Goal: Feedback & Contribution: Contribute content

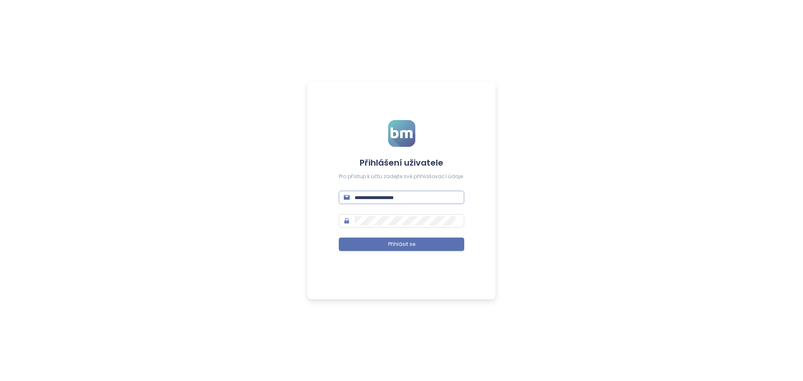
click at [400, 198] on input "text" at bounding box center [407, 197] width 105 height 9
type input "**********"
click at [375, 215] on span at bounding box center [401, 220] width 125 height 13
click at [381, 236] on form "**********" at bounding box center [401, 190] width 125 height 141
click at [386, 248] on button "Přihlásit se" at bounding box center [401, 243] width 125 height 13
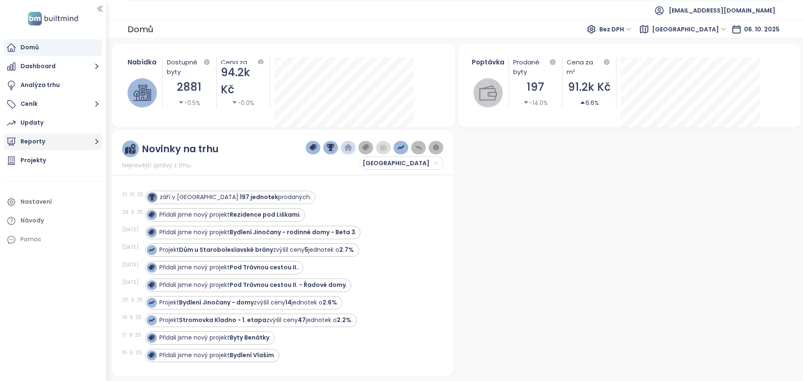
click at [30, 144] on button "Reporty" at bounding box center [53, 141] width 98 height 17
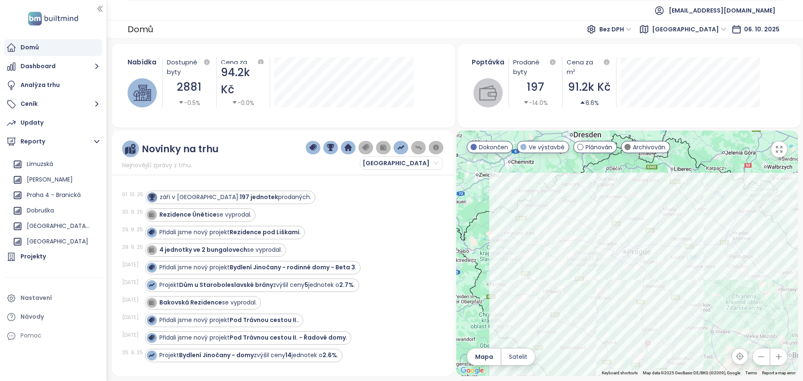
scroll to position [460, 0]
click at [61, 181] on div "Praha 4 - Branická" at bounding box center [54, 180] width 54 height 10
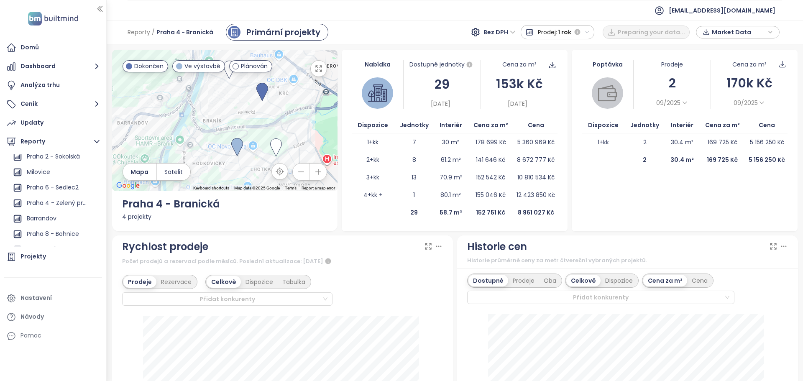
scroll to position [669, 0]
click at [41, 184] on div "Praha 4 - Zelený pruh" at bounding box center [58, 188] width 63 height 10
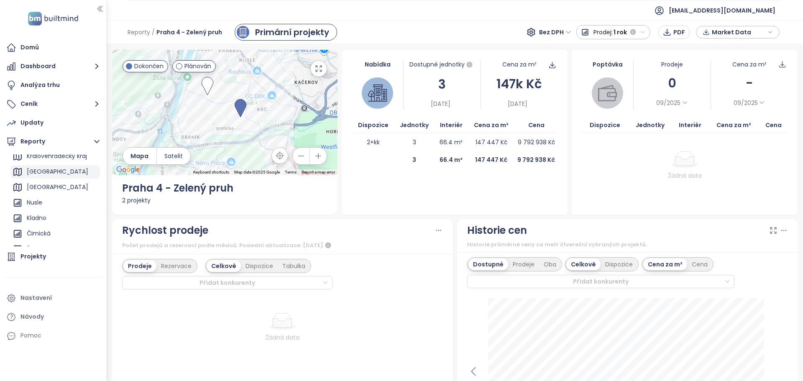
scroll to position [0, 0]
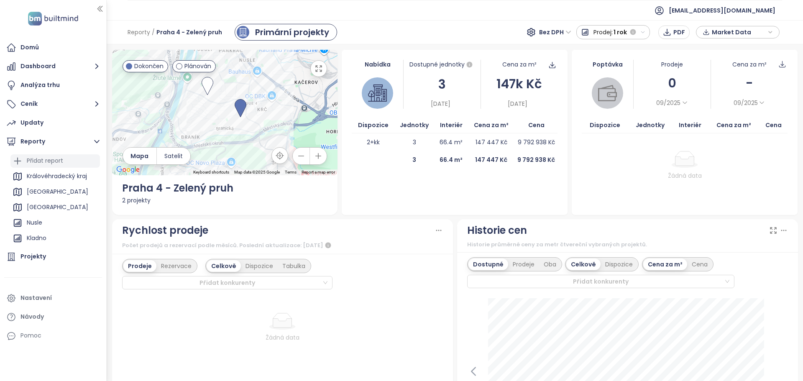
click at [42, 164] on div "Přidat report" at bounding box center [45, 161] width 36 height 10
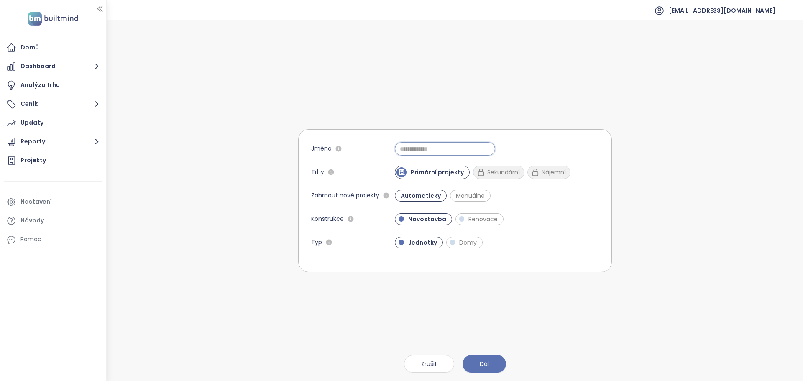
click at [423, 148] on input "Jméno" at bounding box center [445, 148] width 100 height 13
type input "**********"
click at [486, 362] on span "Dál" at bounding box center [484, 363] width 9 height 9
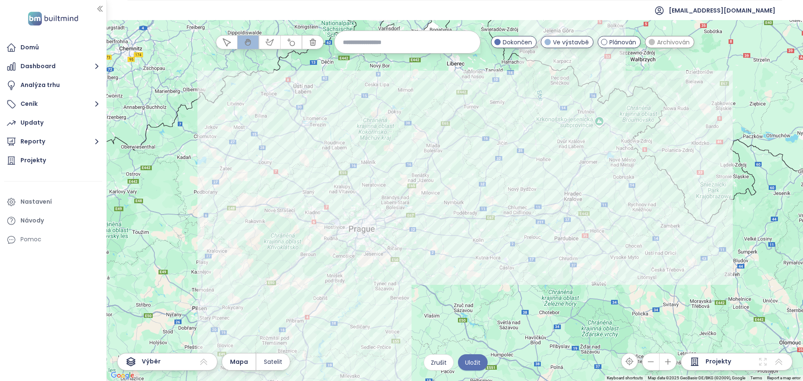
click at [369, 41] on input at bounding box center [407, 42] width 129 height 18
click at [361, 45] on input "**********" at bounding box center [407, 42] width 129 height 18
drag, startPoint x: 386, startPoint y: 41, endPoint x: 340, endPoint y: 41, distance: 46.0
click at [340, 41] on div "**********" at bounding box center [407, 42] width 146 height 23
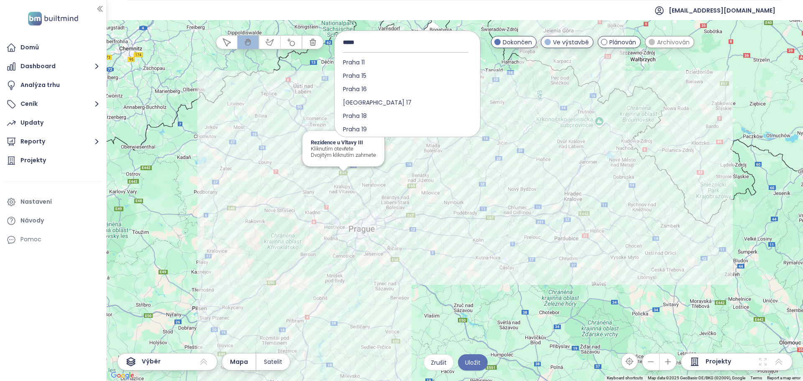
type input "*****"
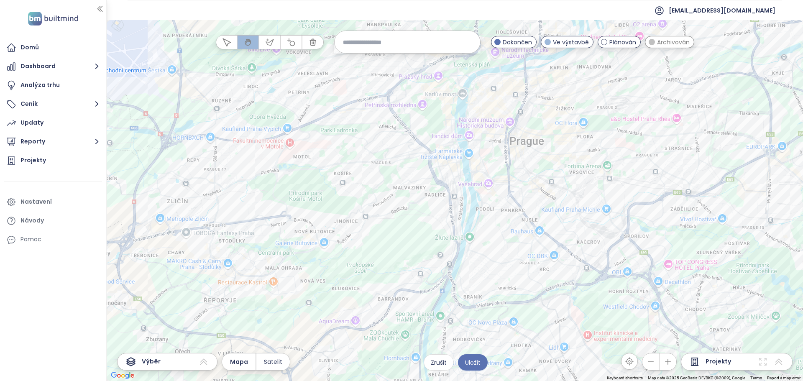
drag, startPoint x: 682, startPoint y: 268, endPoint x: 558, endPoint y: 242, distance: 127.0
click at [558, 242] on div at bounding box center [455, 200] width 696 height 361
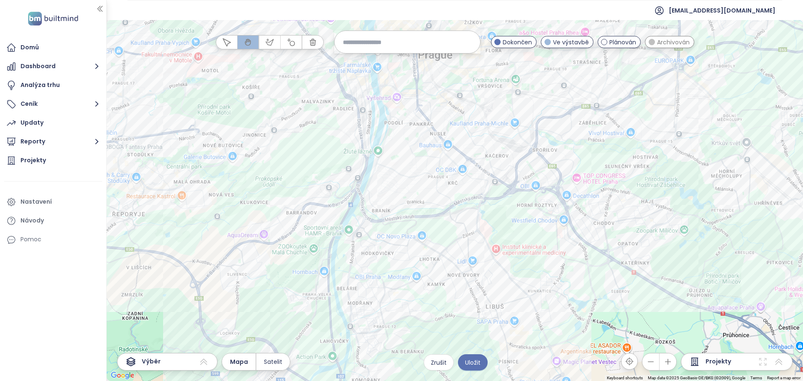
drag, startPoint x: 599, startPoint y: 299, endPoint x: 507, endPoint y: 212, distance: 125.7
click at [507, 212] on div at bounding box center [455, 200] width 696 height 361
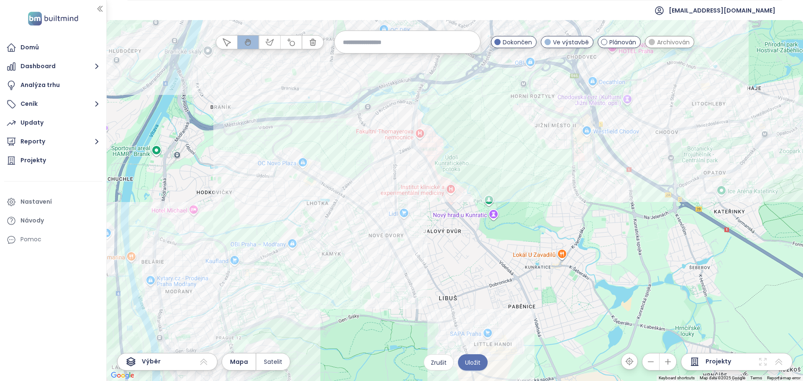
drag, startPoint x: 522, startPoint y: 260, endPoint x: 517, endPoint y: 172, distance: 88.4
click at [517, 172] on div at bounding box center [455, 200] width 696 height 361
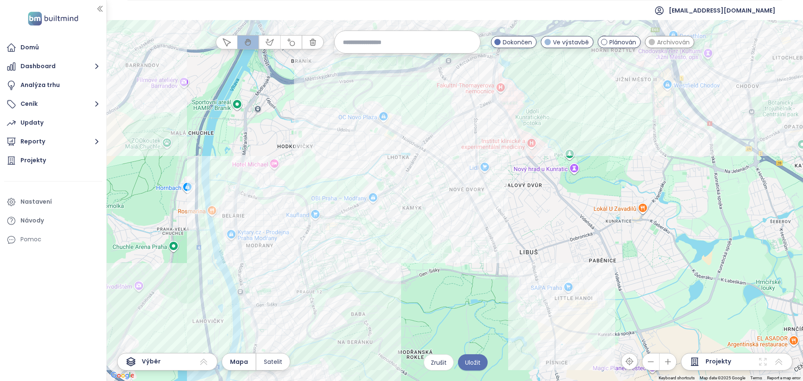
drag, startPoint x: 406, startPoint y: 199, endPoint x: 426, endPoint y: 212, distance: 23.2
click at [426, 212] on div at bounding box center [455, 200] width 696 height 361
click at [269, 44] on icon "button" at bounding box center [270, 42] width 8 height 8
click at [344, 87] on div at bounding box center [455, 200] width 696 height 361
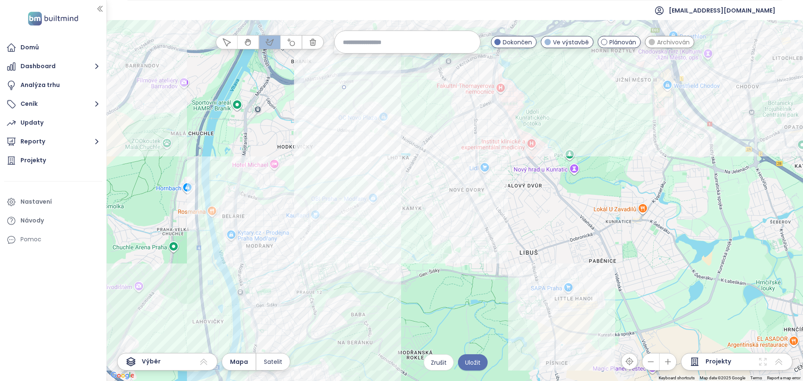
click at [307, 193] on div at bounding box center [455, 200] width 696 height 361
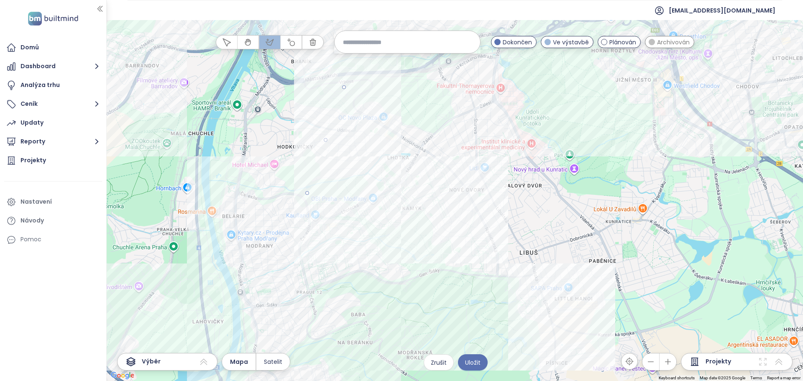
click at [579, 332] on div at bounding box center [455, 200] width 696 height 361
click at [560, 334] on div at bounding box center [455, 200] width 696 height 361
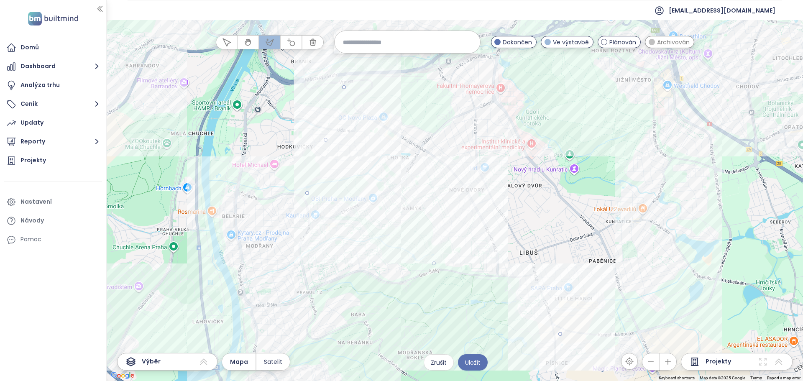
click at [669, 253] on div at bounding box center [455, 200] width 696 height 361
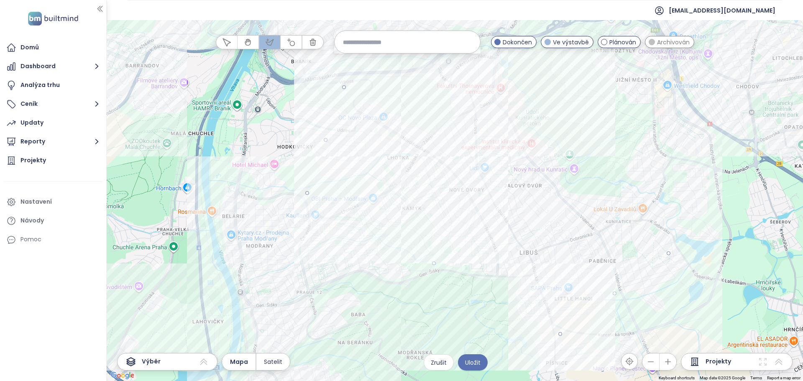
click at [437, 96] on div at bounding box center [455, 200] width 696 height 361
click at [345, 88] on div at bounding box center [455, 200] width 696 height 361
click at [479, 364] on span "Uložit" at bounding box center [472, 362] width 15 height 9
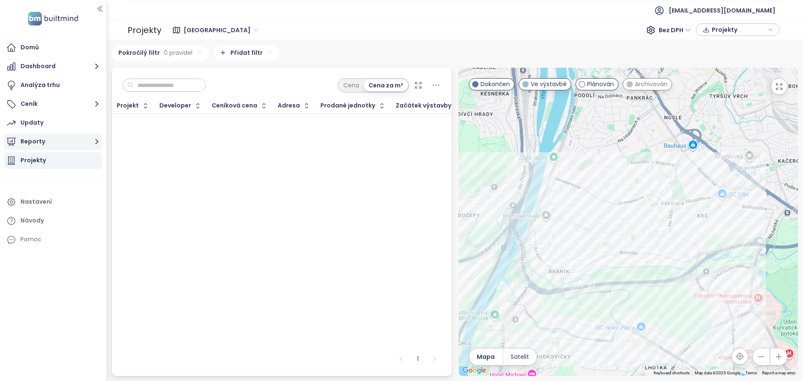
click at [13, 148] on button "Reporty" at bounding box center [53, 141] width 98 height 17
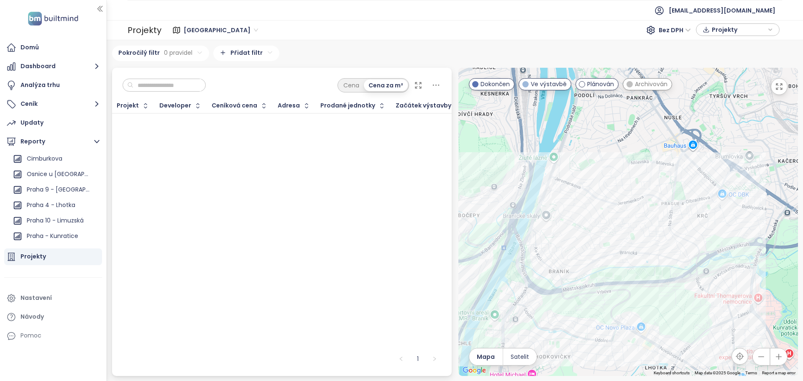
scroll to position [585, 0]
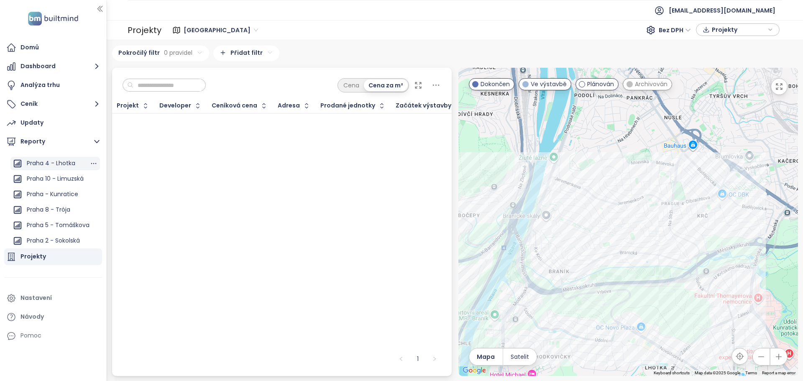
click at [56, 164] on div "Praha 4 - Lhotka" at bounding box center [51, 163] width 49 height 10
